Goal: Complete application form

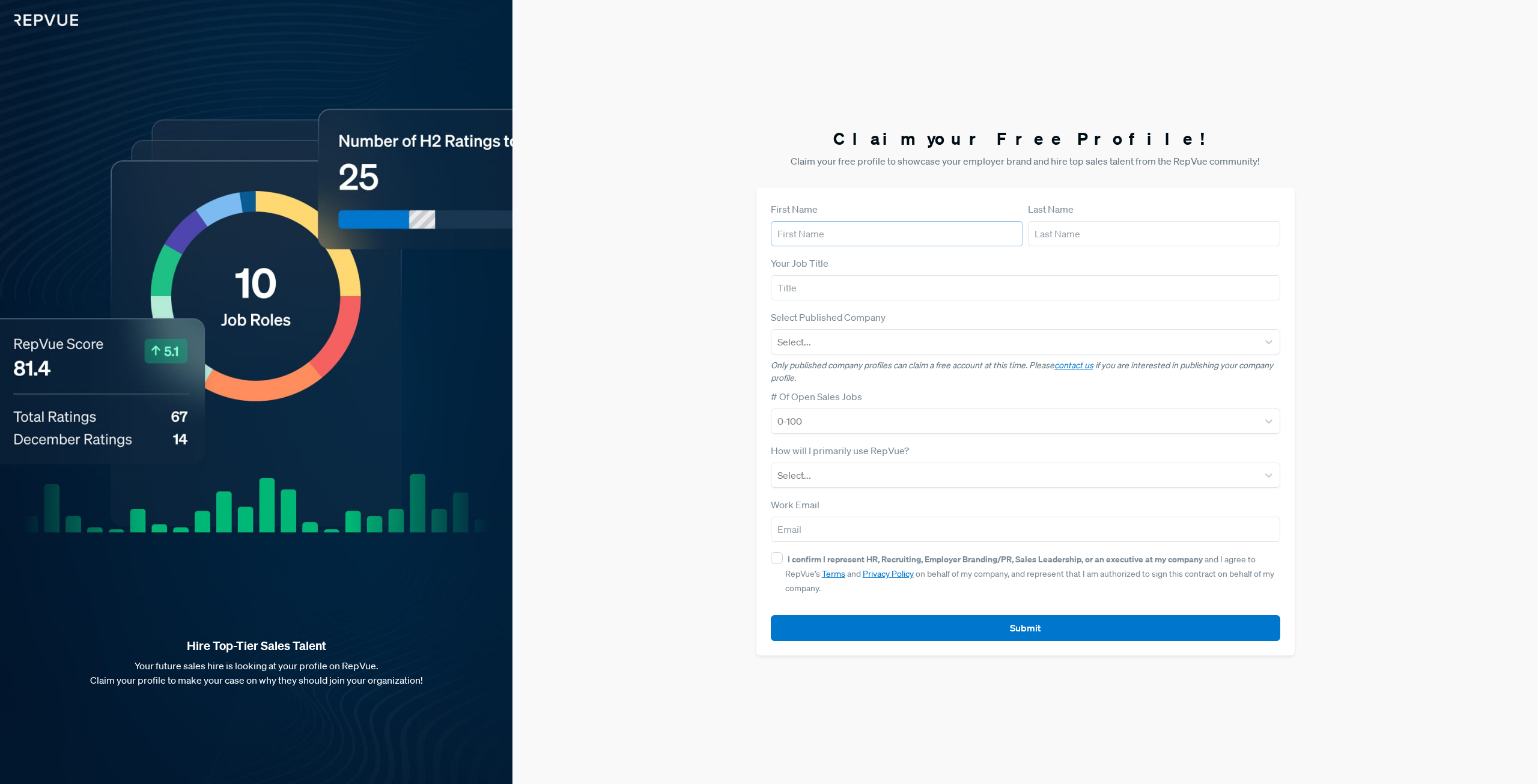
click at [844, 238] on input "text" at bounding box center [897, 234] width 252 height 26
type input "[PERSON_NAME]"
type input "Senior Sale Representative"
click at [1216, 346] on div at bounding box center [1015, 341] width 474 height 17
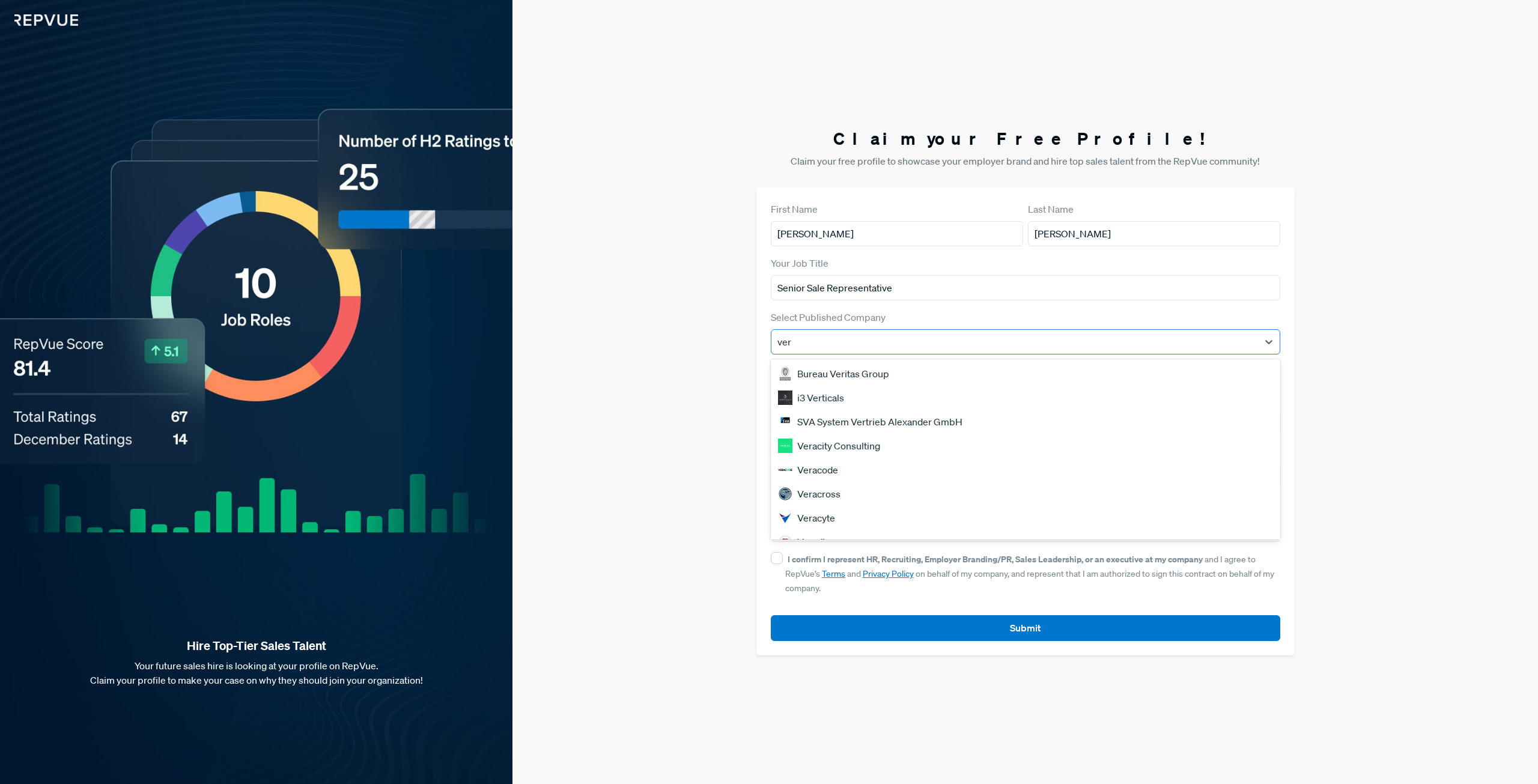
type input "vers"
click at [1022, 412] on div "[DOMAIN_NAME]" at bounding box center [1025, 422] width 510 height 24
click at [1267, 341] on icon at bounding box center [1269, 342] width 8 height 5
click at [970, 339] on div at bounding box center [1016, 341] width 429 height 17
type input "vers"
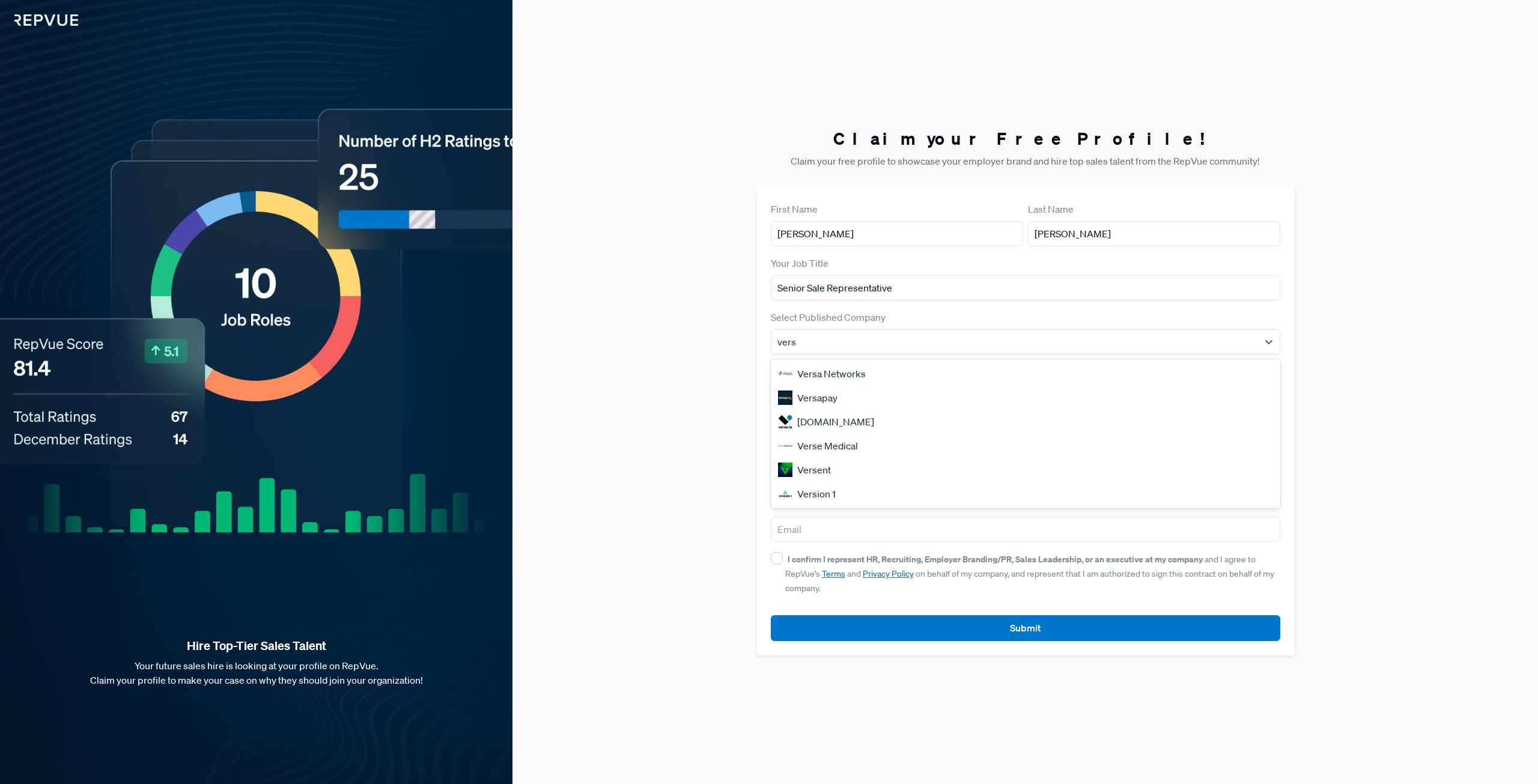
click at [823, 396] on div "Versapay" at bounding box center [1025, 398] width 510 height 24
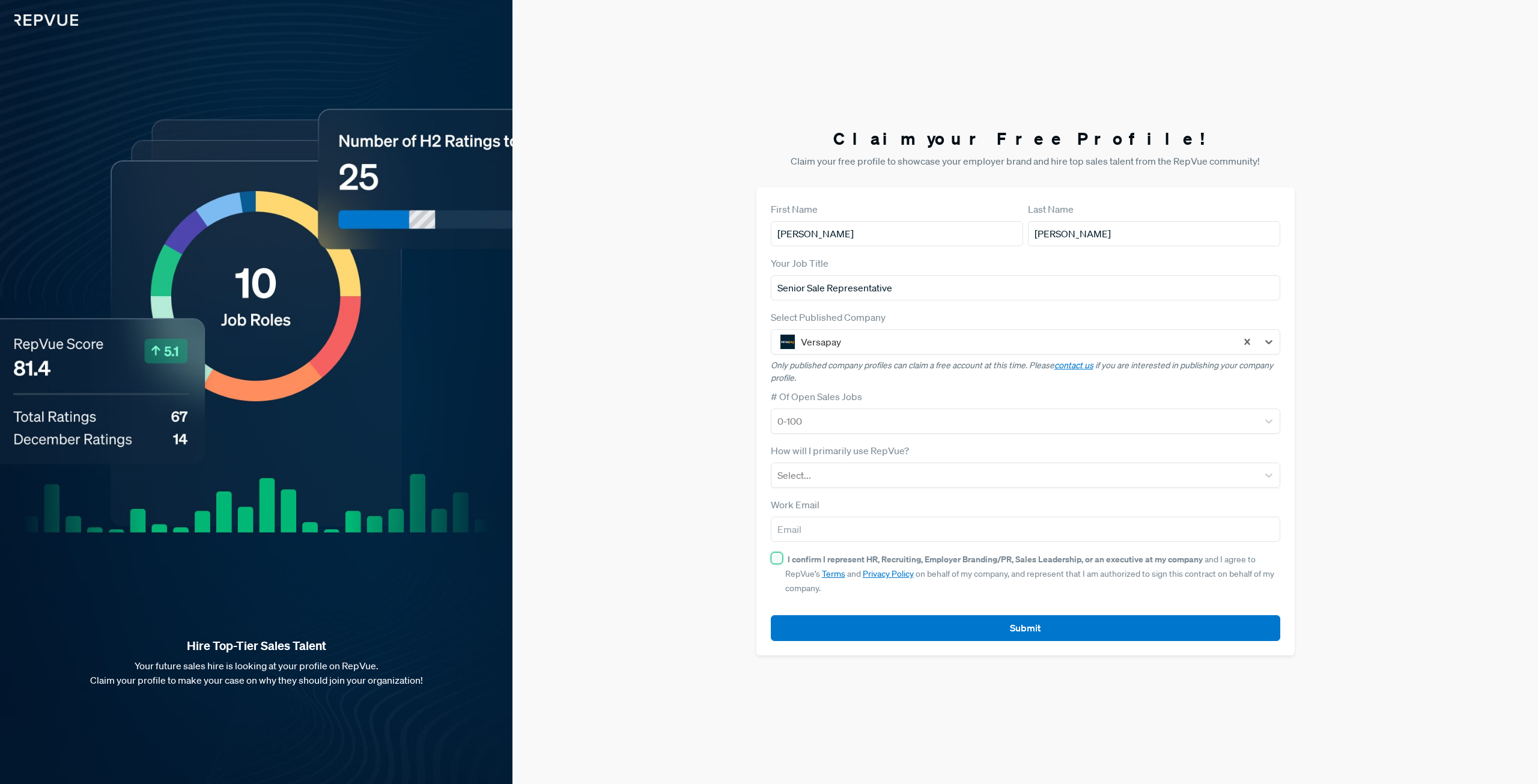
click at [775, 557] on input "I confirm I represent HR, Recruiting, Employer Branding/PR, Sales Leadership, o…" at bounding box center [777, 558] width 12 height 12
checkbox input "true"
click at [842, 474] on div at bounding box center [1015, 475] width 474 height 17
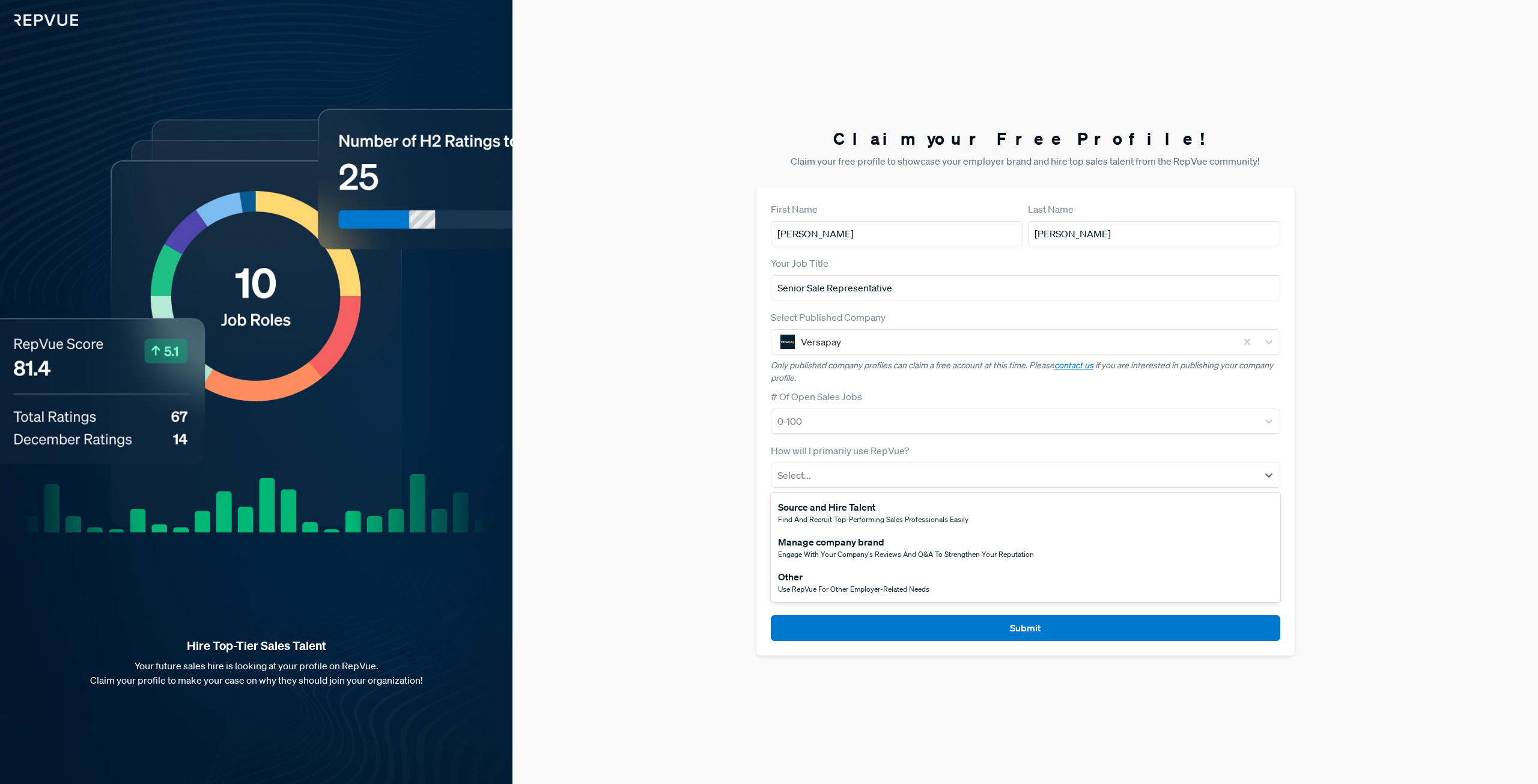
click at [887, 552] on span "Engage with your company's reviews and Q&A to strengthen your reputation" at bounding box center [906, 554] width 256 height 11
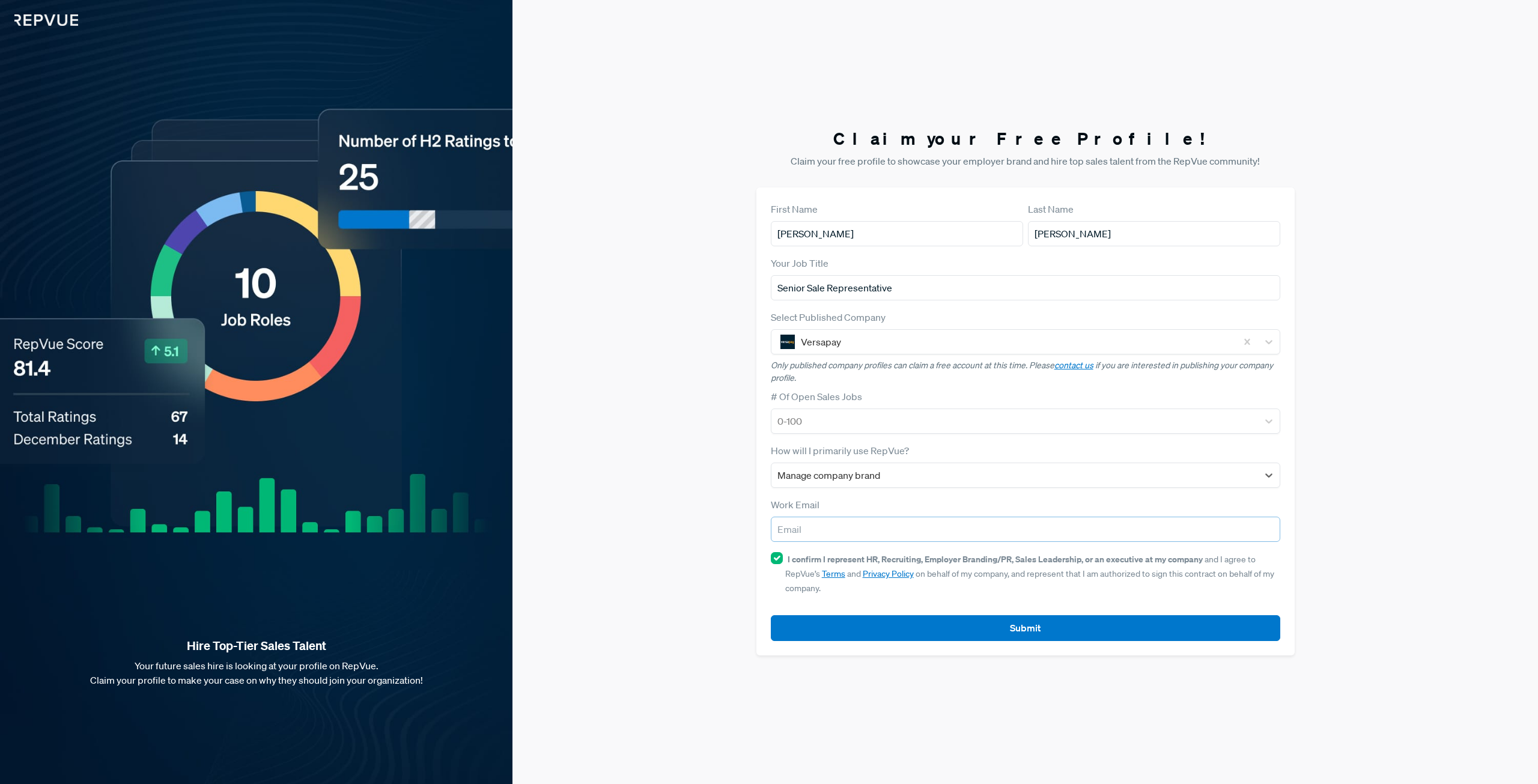
click at [890, 528] on input "email" at bounding box center [1025, 529] width 510 height 26
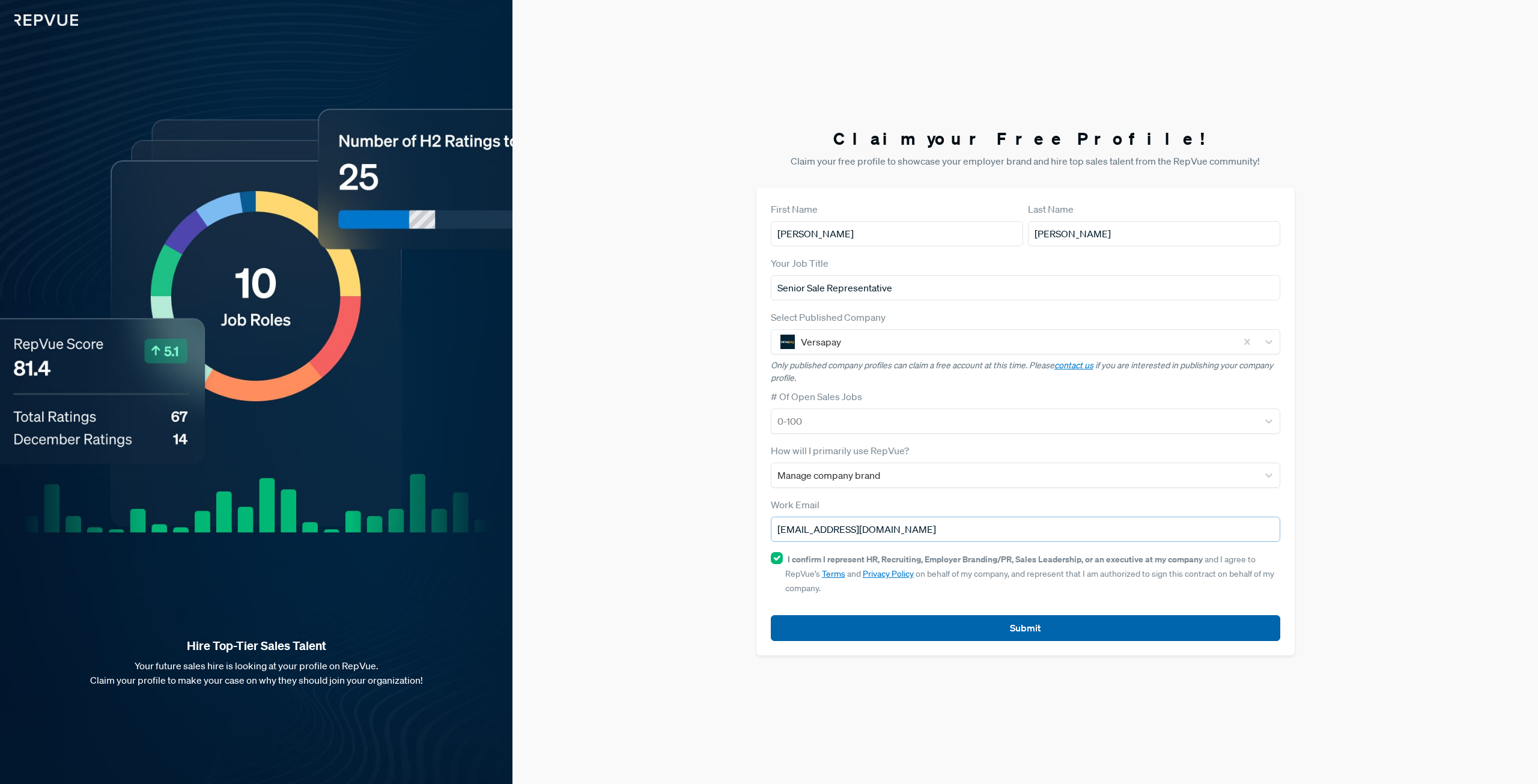
type input "[EMAIL_ADDRESS][DOMAIN_NAME]"
click at [1008, 622] on button "Submit" at bounding box center [1025, 628] width 510 height 26
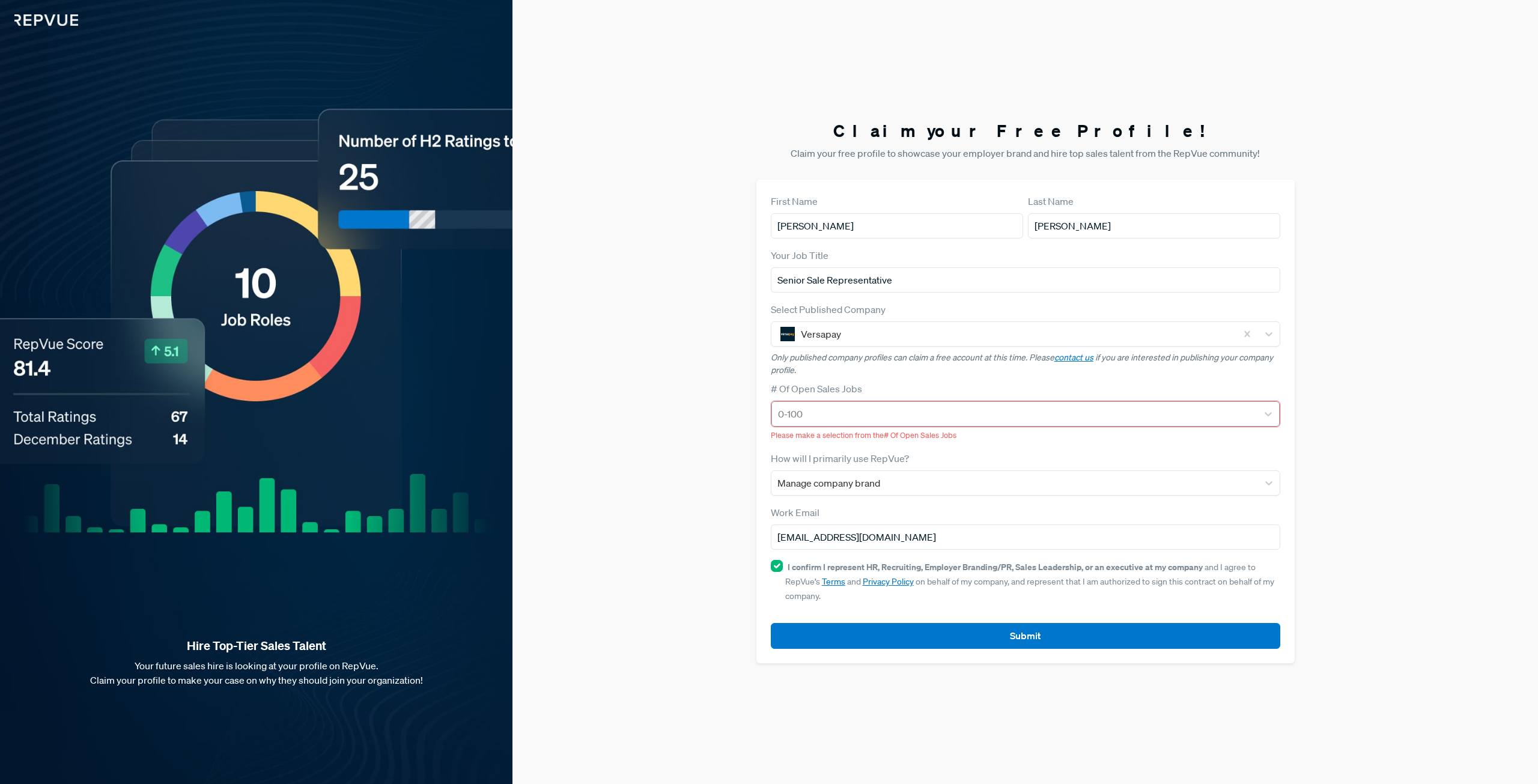
click at [904, 413] on div at bounding box center [1015, 413] width 474 height 17
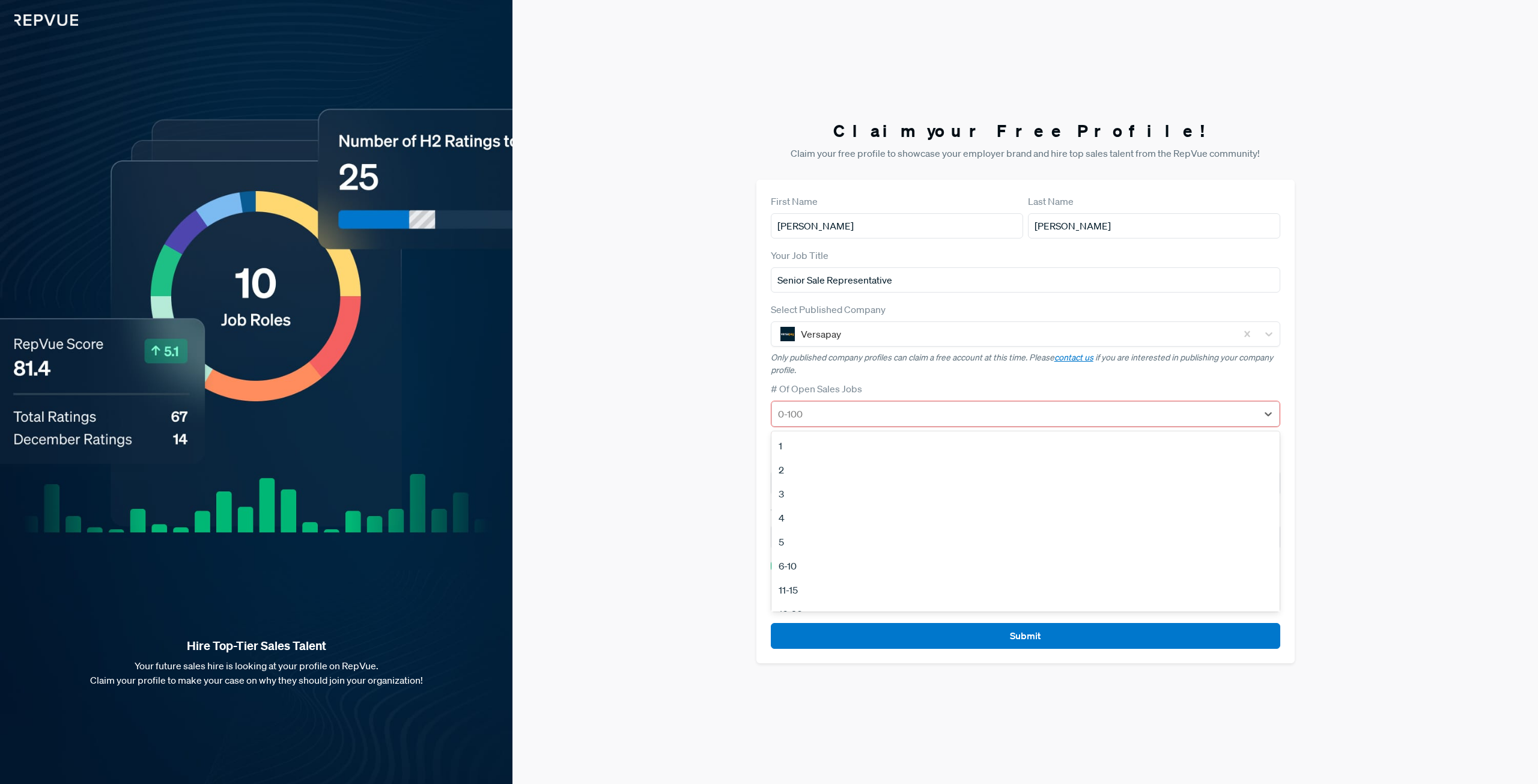
click at [865, 578] on div "11-15" at bounding box center [1025, 590] width 508 height 24
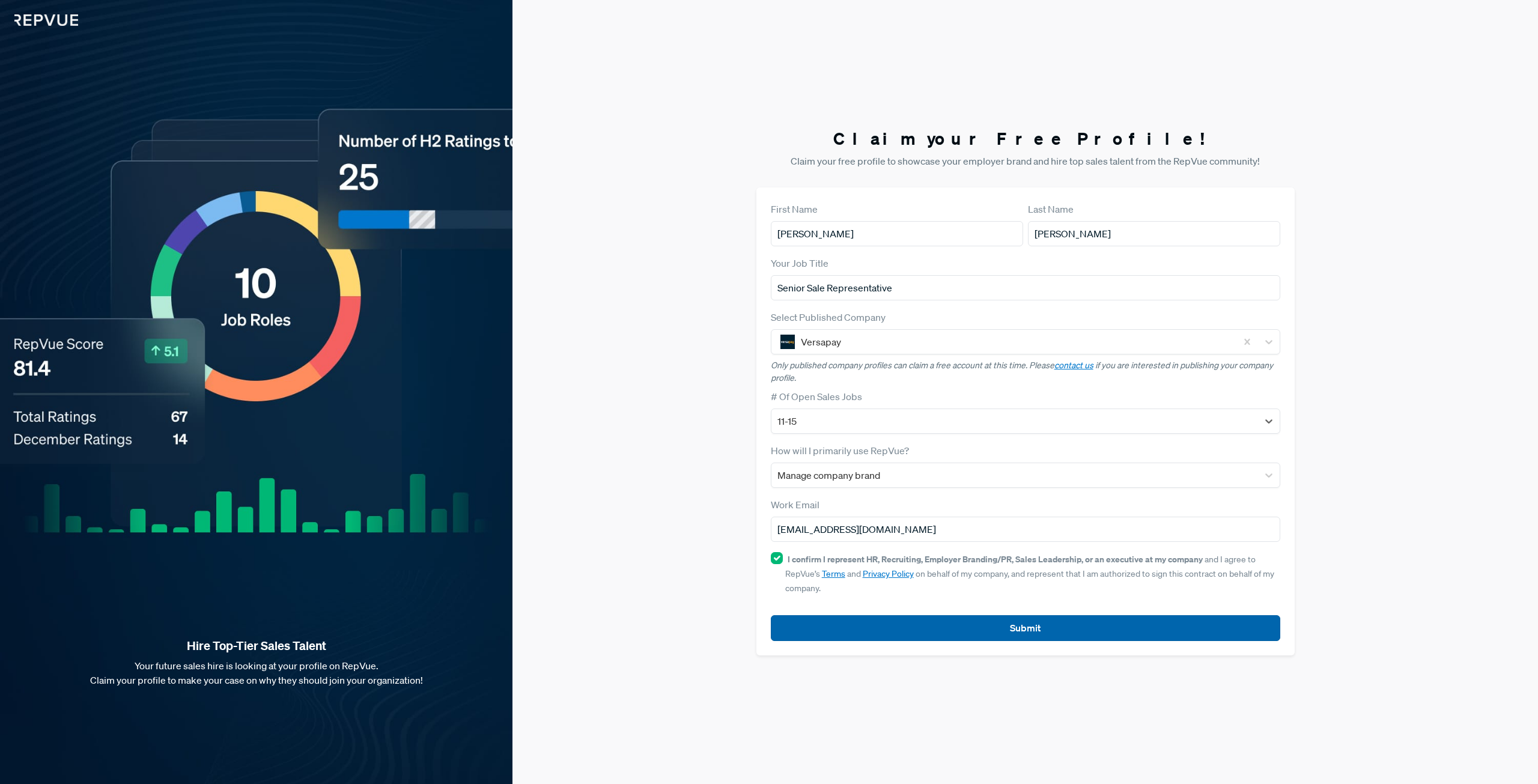
click at [1025, 626] on button "Submit" at bounding box center [1025, 628] width 510 height 26
